Goal: Register for event/course

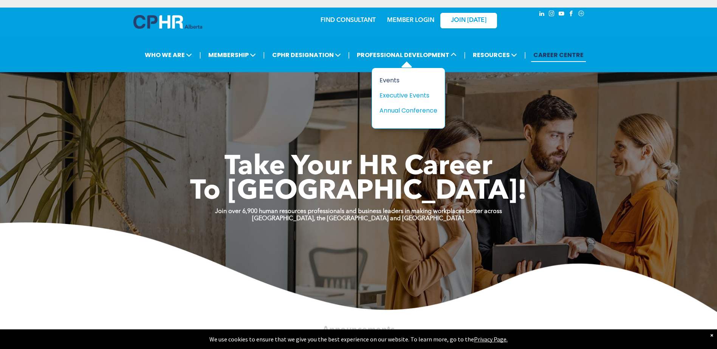
click at [371, 79] on div "Events" at bounding box center [405, 80] width 52 height 9
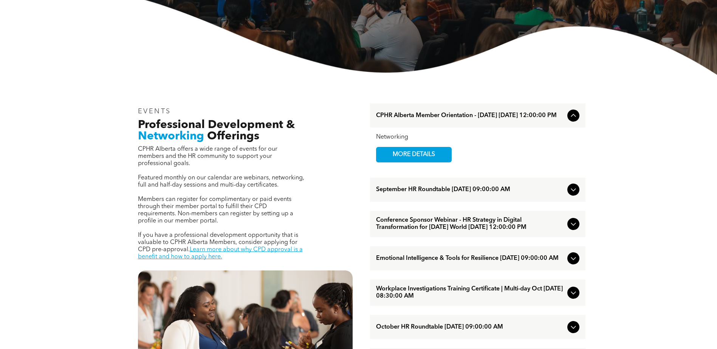
scroll to position [189, 0]
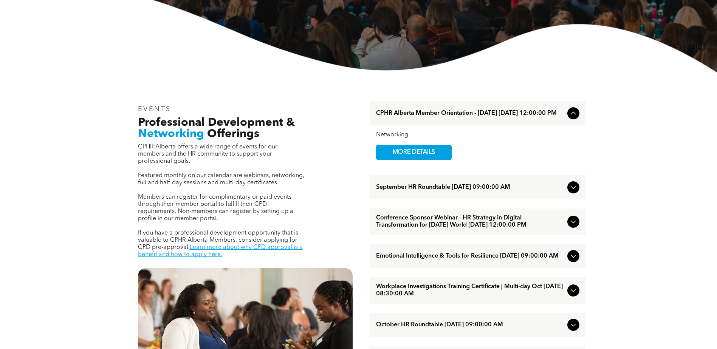
click at [461, 227] on span "Conference Sponsor Webinar - HR Strategy in Digital Transformation for Today’s …" at bounding box center [470, 222] width 188 height 14
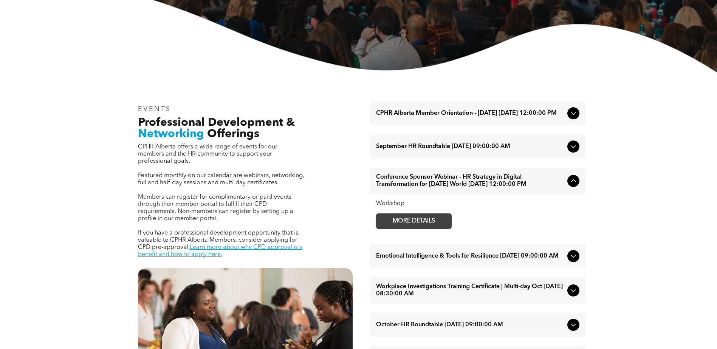
click at [406, 229] on span "MORE DETAILS" at bounding box center [414, 221] width 60 height 15
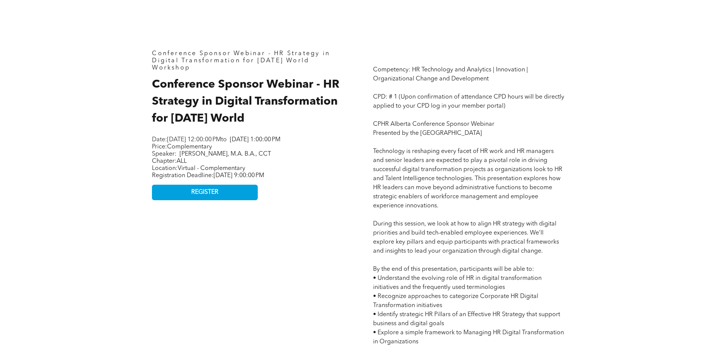
scroll to position [340, 0]
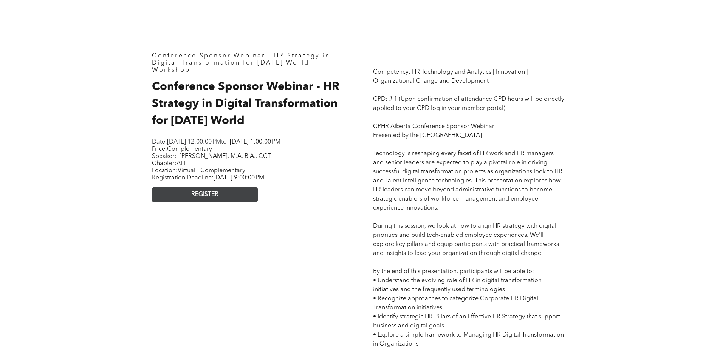
click at [189, 199] on link "REGISTER" at bounding box center [205, 194] width 106 height 15
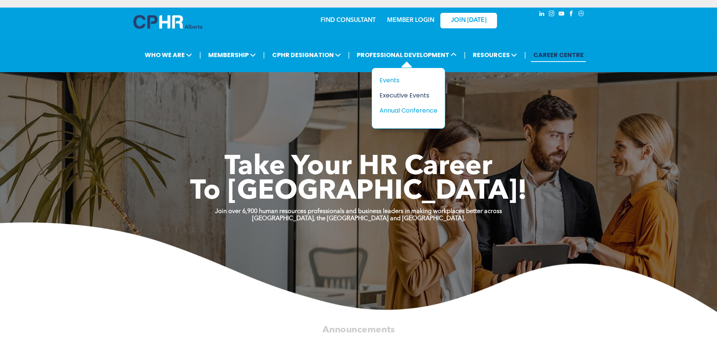
click at [408, 98] on div "Executive Events" at bounding box center [405, 95] width 52 height 9
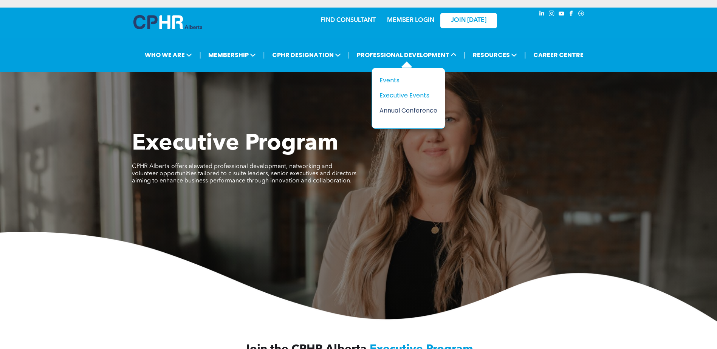
click at [399, 110] on div "Annual Conference" at bounding box center [405, 110] width 52 height 9
click at [399, 79] on div "Events" at bounding box center [405, 80] width 52 height 9
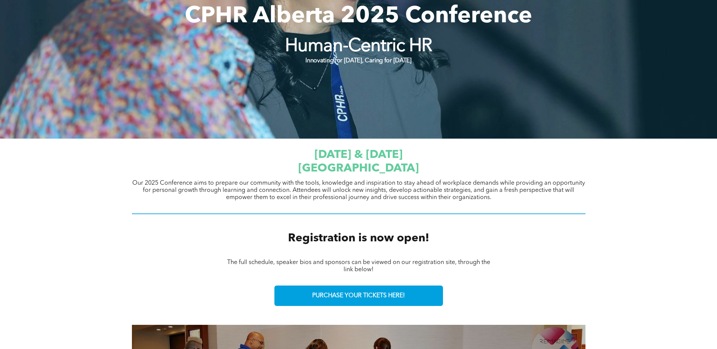
scroll to position [135, 0]
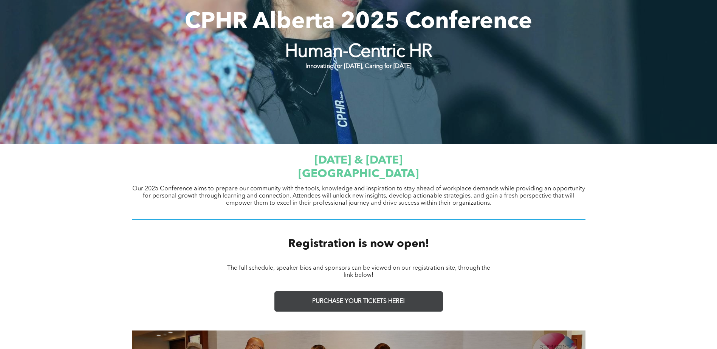
click at [391, 300] on span "PURCHASE YOUR TICKETS HERE!" at bounding box center [358, 301] width 93 height 7
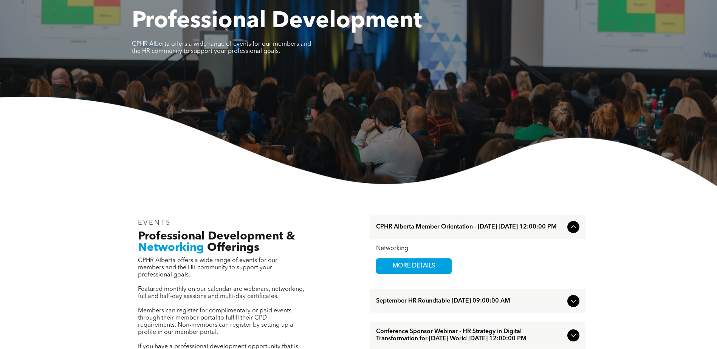
scroll to position [76, 0]
